Goal: Information Seeking & Learning: Learn about a topic

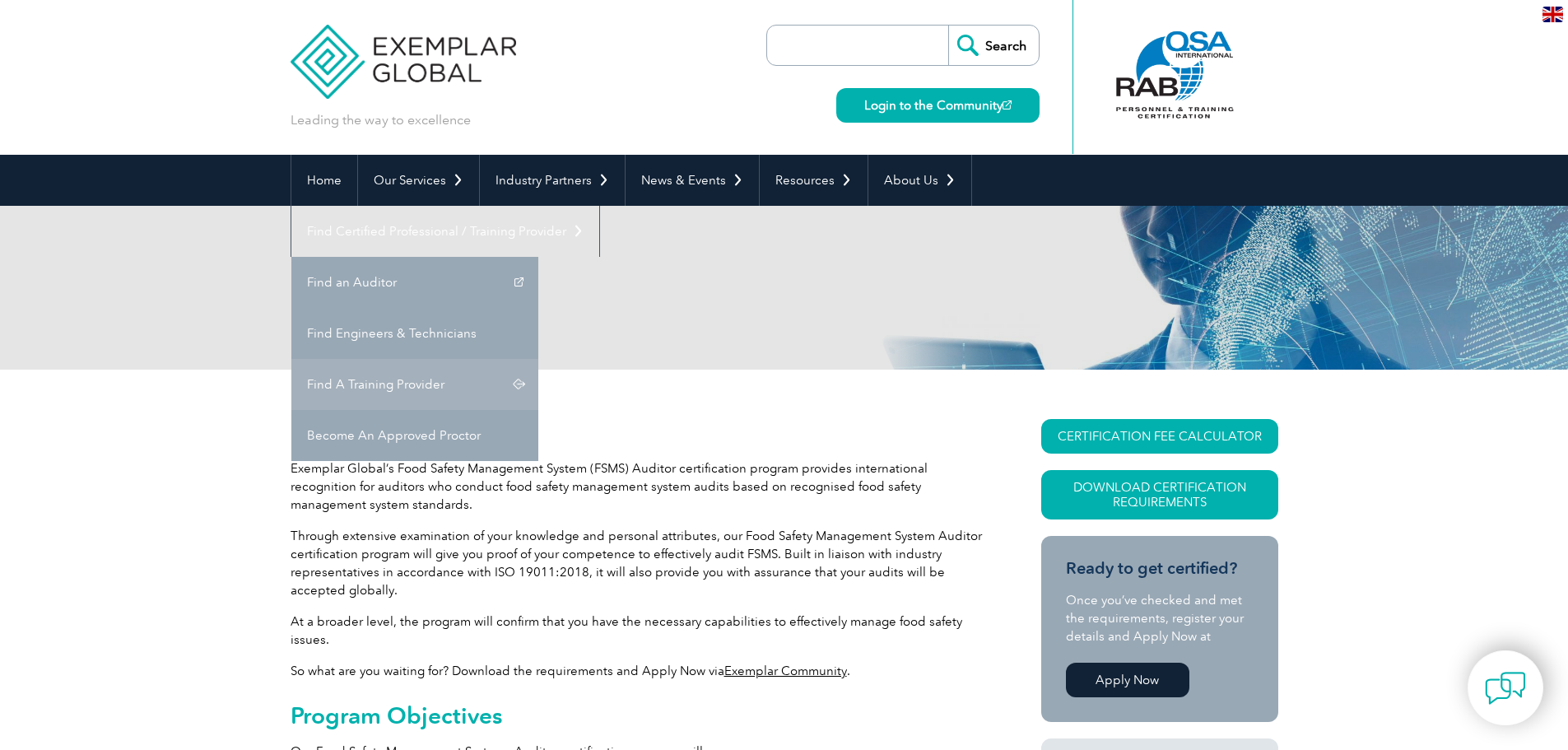
click at [539, 360] on link "Find A Training Provider" at bounding box center [415, 385] width 247 height 51
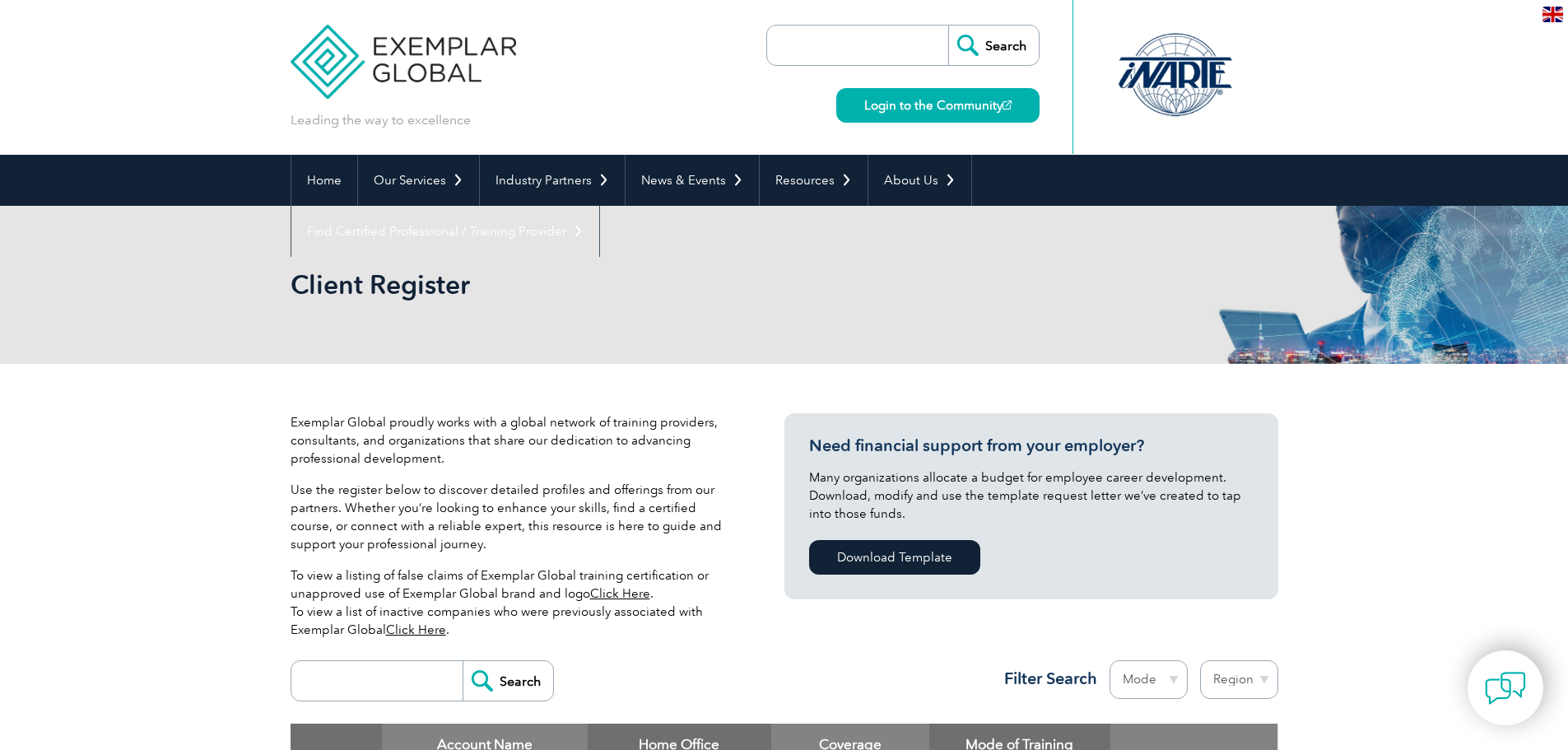
click at [1258, 679] on select "Region Australia Bahrain Bangladesh Brazil Canada Colombia Dominican Republic E…" at bounding box center [1239, 679] width 78 height 39
select select "Australia"
click at [1200, 660] on select "Region Australia Bahrain Bangladesh Brazil Canada Colombia Dominican Republic E…" at bounding box center [1239, 679] width 78 height 39
select select "[GEOGRAPHIC_DATA]"
click at [1171, 680] on select "Mode Online In-person Blended" at bounding box center [1149, 679] width 78 height 39
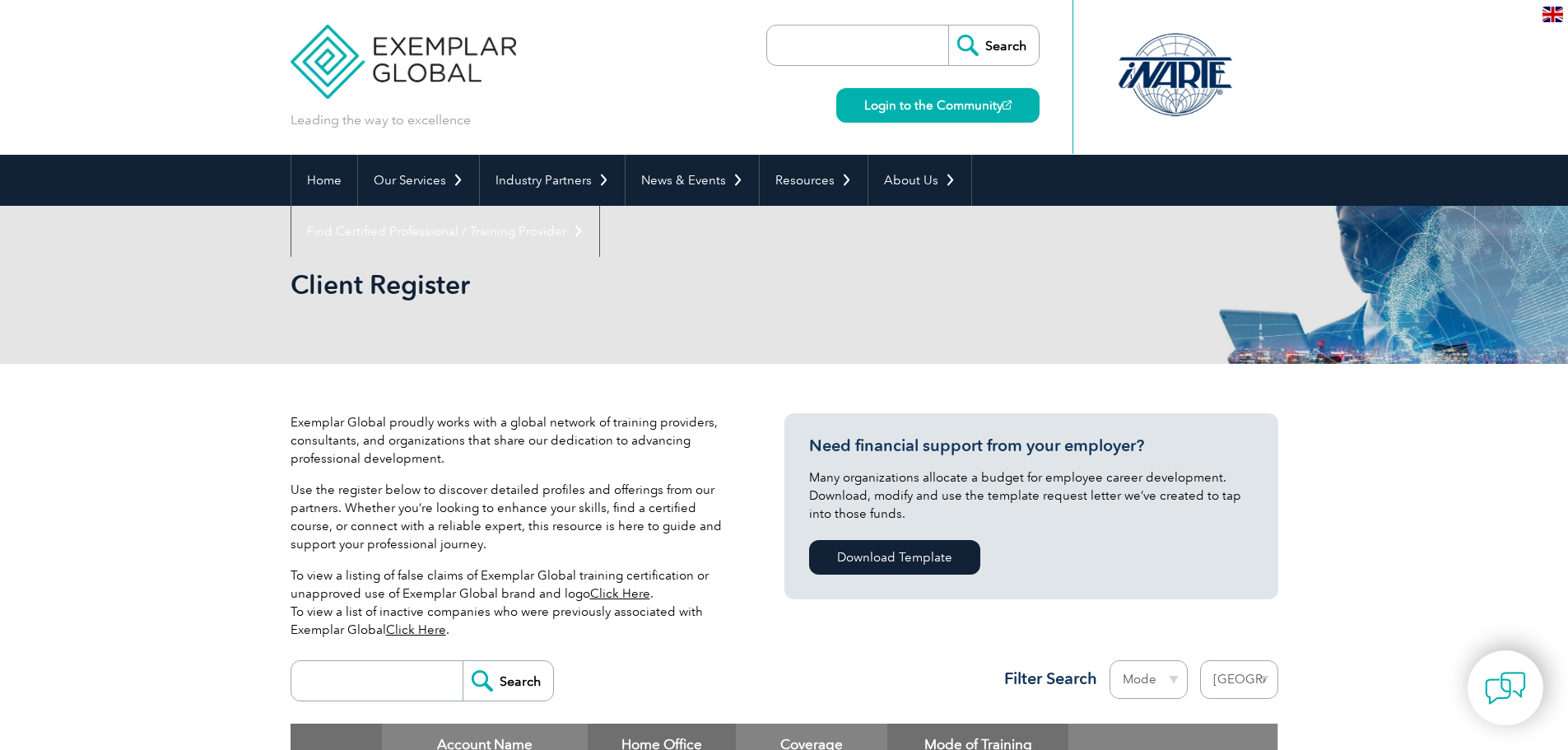
select select "Online"
click at [1110, 660] on select "Mode Online In-person Blended" at bounding box center [1149, 679] width 78 height 39
select select "[GEOGRAPHIC_DATA]"
click at [1177, 678] on select "Mode Online In-person Blended" at bounding box center [1149, 679] width 78 height 39
select select
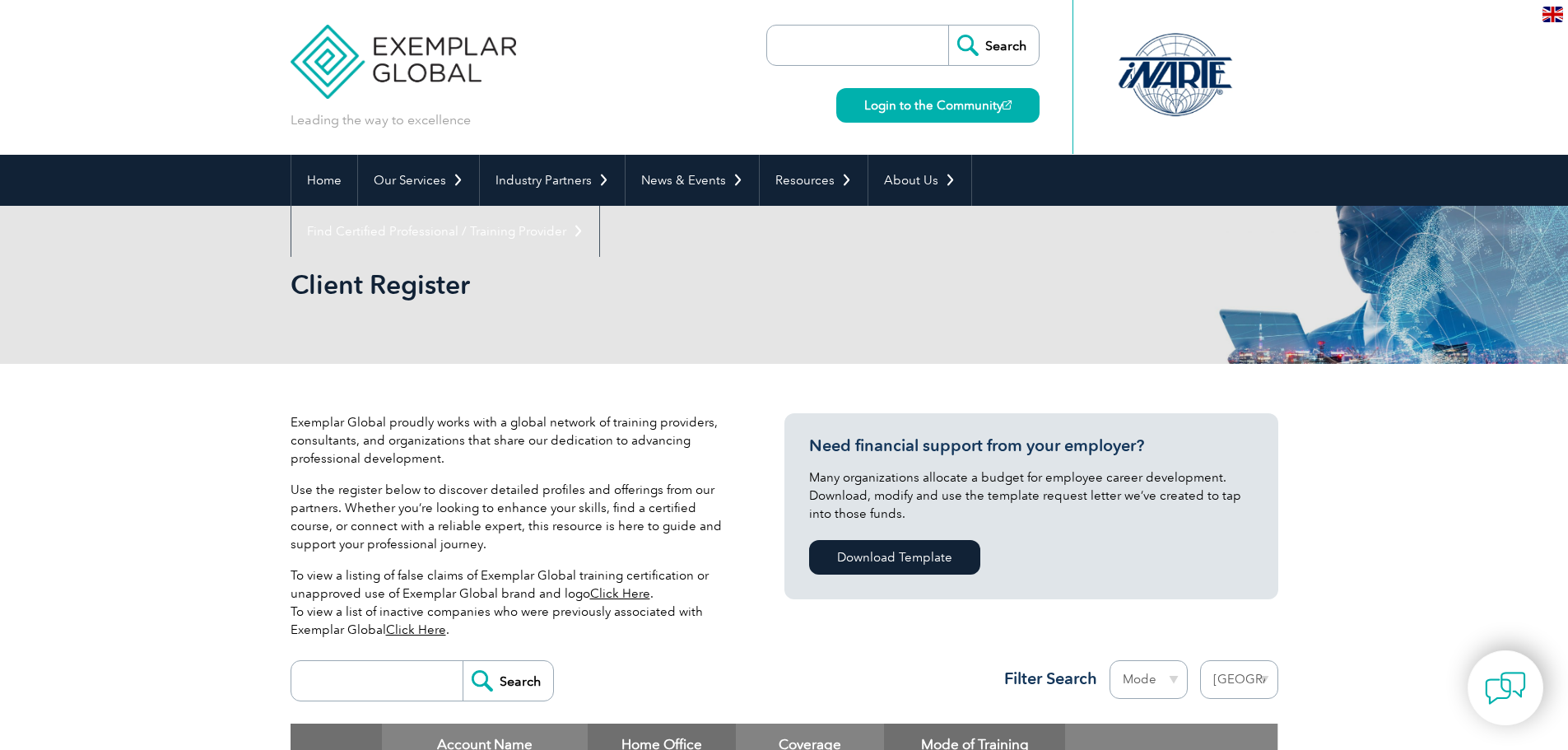
click at [1110, 660] on select "Mode Online In-person Blended" at bounding box center [1149, 679] width 78 height 39
select select "[GEOGRAPHIC_DATA]"
